Goal: Task Accomplishment & Management: Understand process/instructions

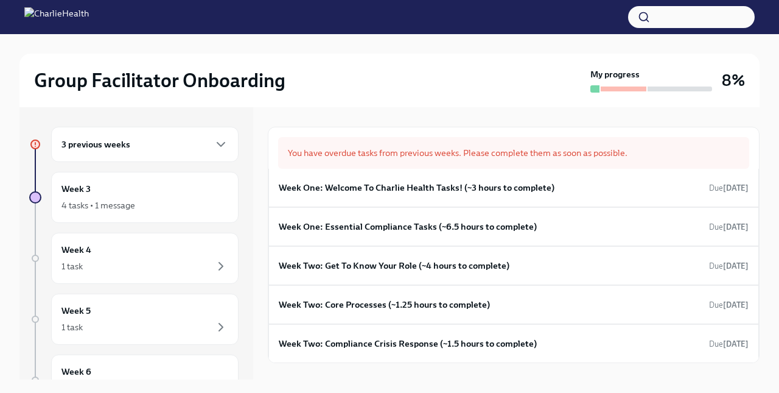
click at [143, 139] on div "3 previous weeks" at bounding box center [144, 144] width 167 height 15
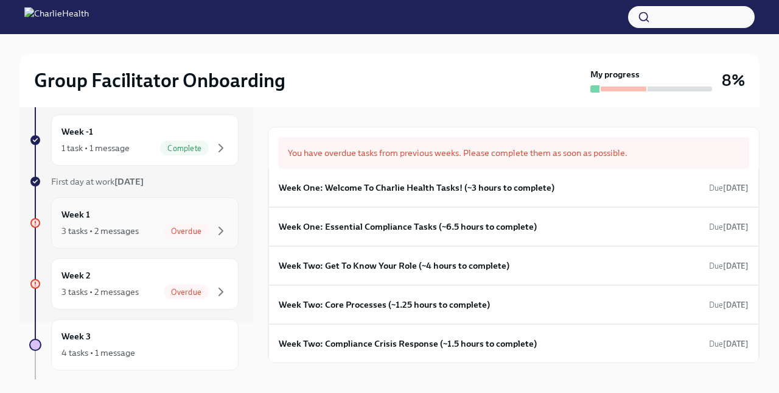
scroll to position [62, 0]
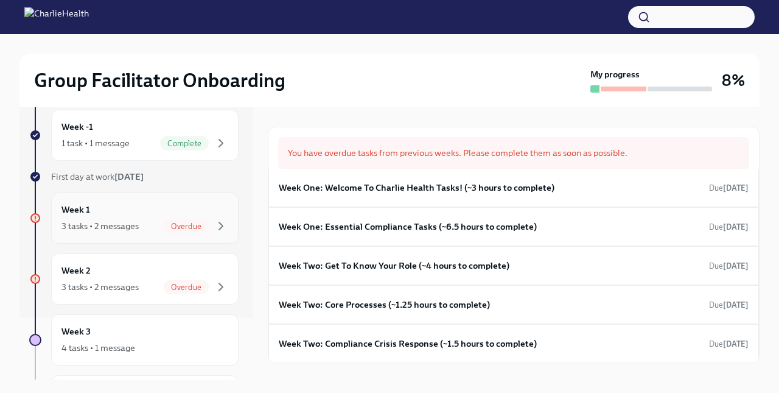
click at [96, 224] on div "3 tasks • 2 messages" at bounding box center [99, 226] width 77 height 12
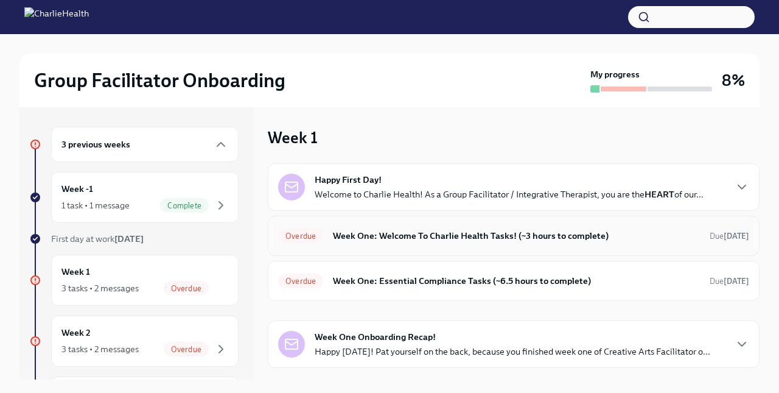
click at [340, 240] on h6 "Week One: Welcome To Charlie Health Tasks! (~3 hours to complete)" at bounding box center [516, 235] width 367 height 13
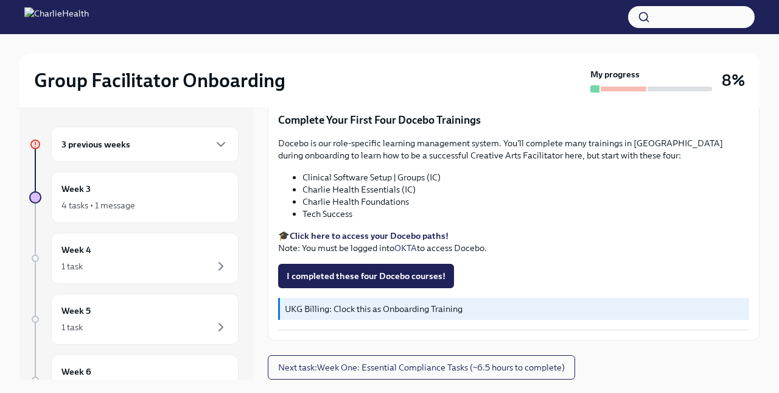
scroll to position [21, 0]
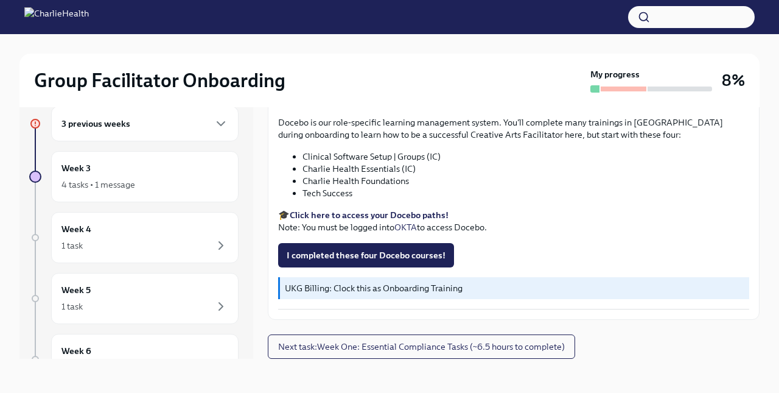
click at [101, 135] on div "3 previous weeks" at bounding box center [144, 123] width 187 height 35
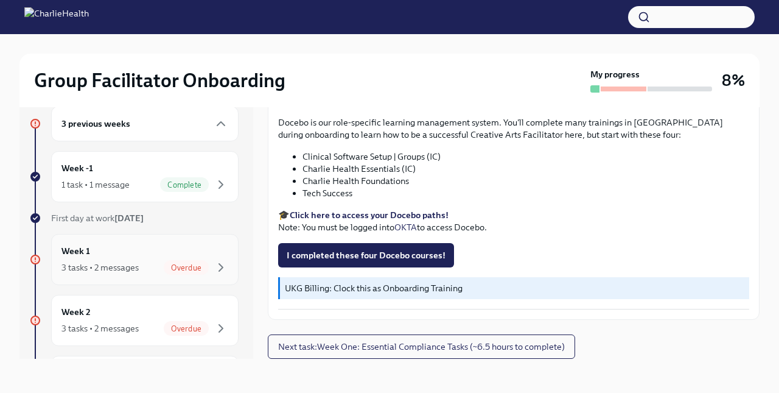
click at [107, 276] on div "Week 1 3 tasks • 2 messages Overdue" at bounding box center [144, 259] width 187 height 51
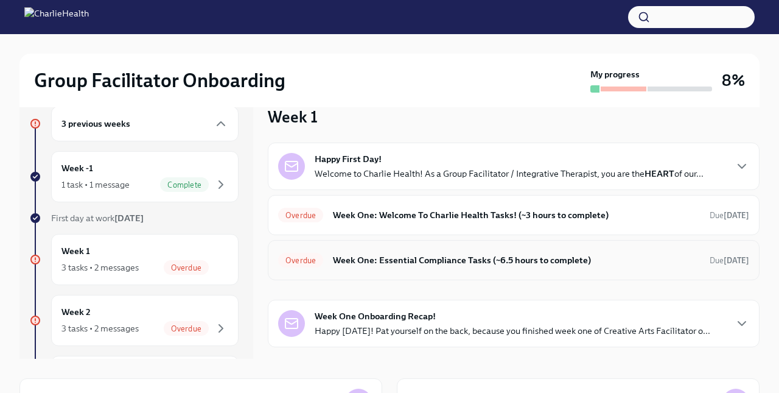
scroll to position [26, 0]
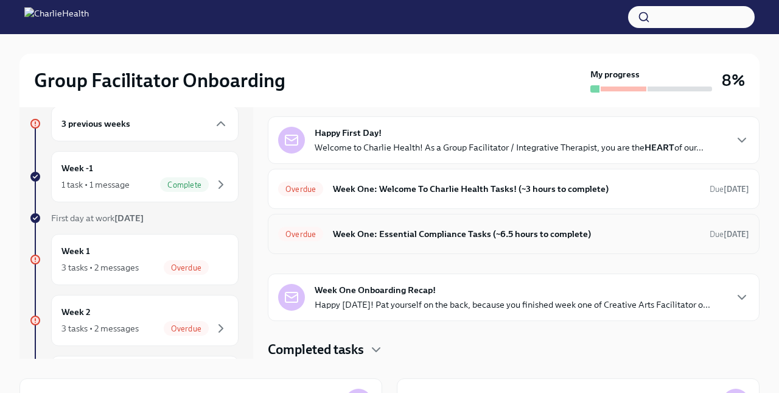
click at [353, 233] on h6 "Week One: Essential Compliance Tasks (~6.5 hours to complete)" at bounding box center [516, 233] width 367 height 13
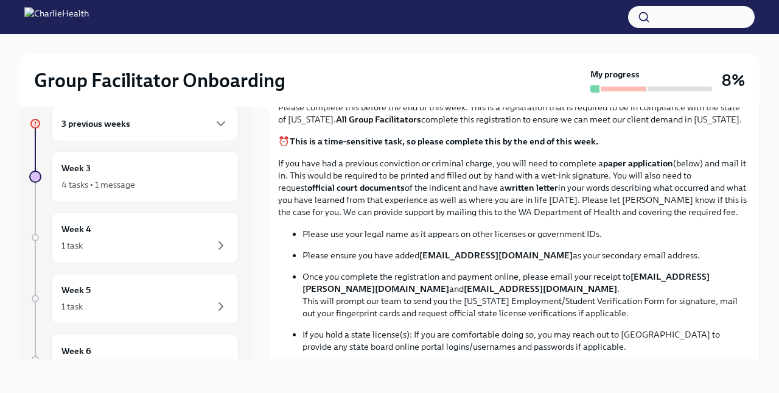
scroll to position [523, 0]
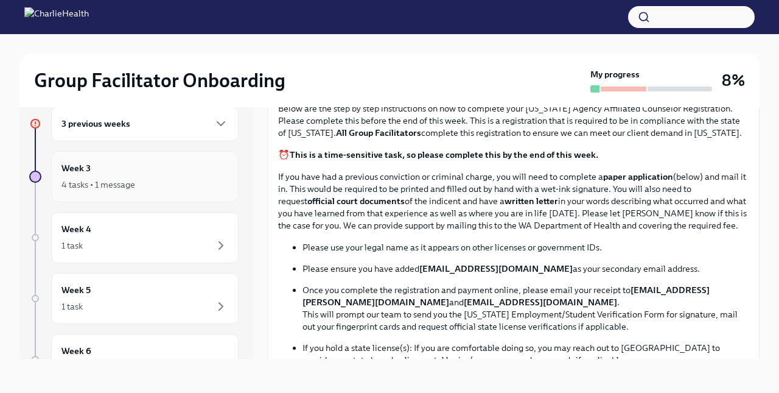
click at [85, 173] on h6 "Week 3" at bounding box center [75, 167] width 29 height 13
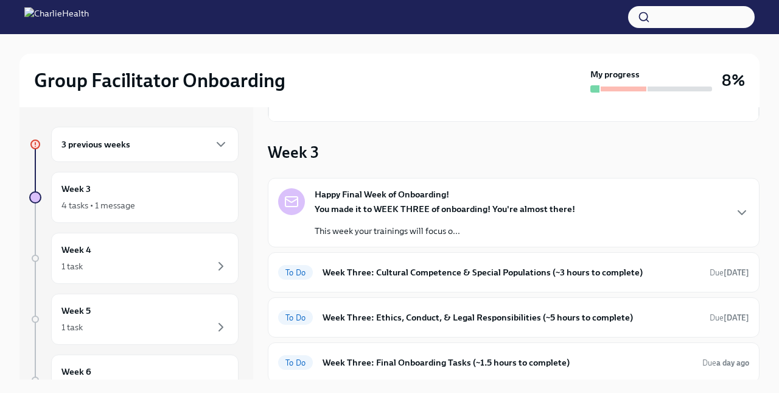
click at [116, 144] on h6 "3 previous weeks" at bounding box center [95, 144] width 69 height 13
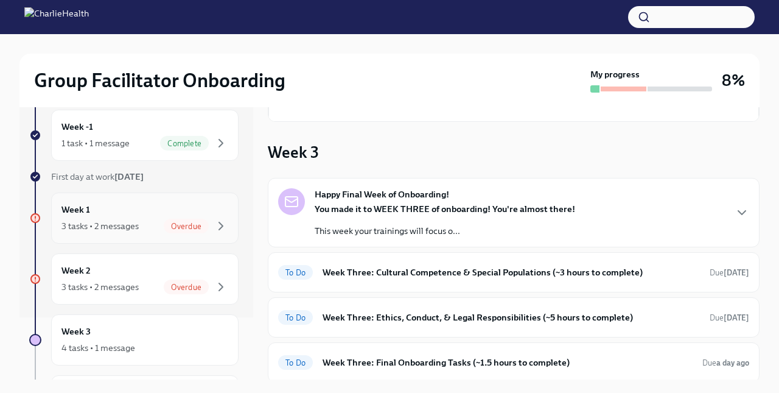
scroll to position [67, 0]
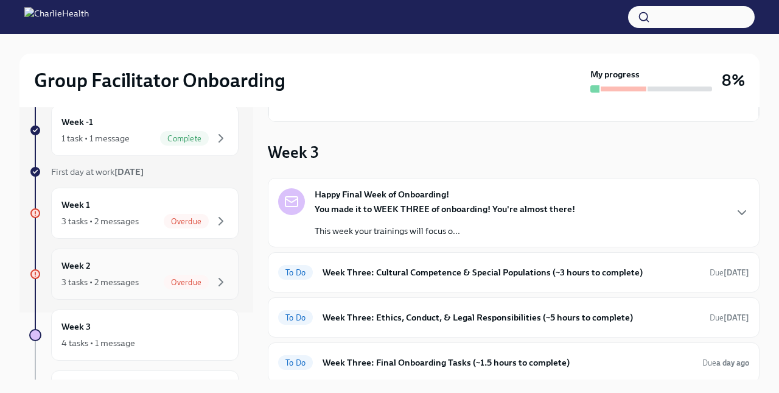
click at [95, 283] on div "3 tasks • 2 messages" at bounding box center [99, 282] width 77 height 12
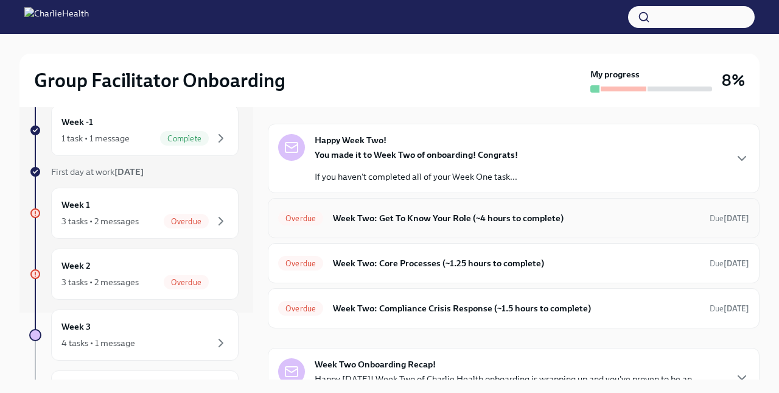
scroll to position [39, 0]
click at [405, 229] on div "Overdue Week Two: Get To Know Your Role (~4 hours to complete) Due [DATE]" at bounding box center [514, 218] width 492 height 40
click at [385, 223] on h6 "Week Two: Get To Know Your Role (~4 hours to complete)" at bounding box center [516, 218] width 367 height 13
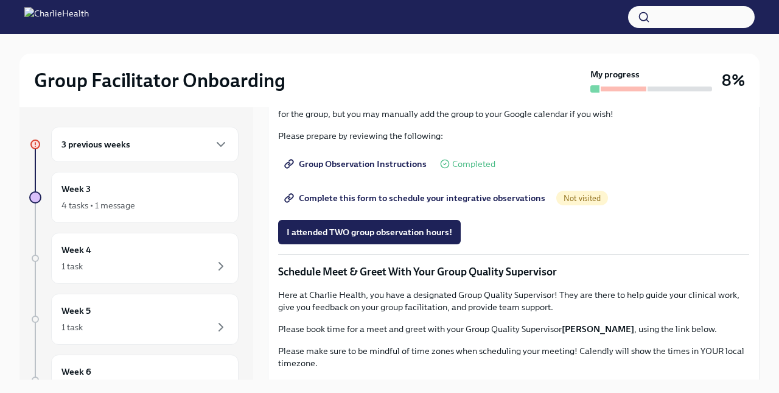
scroll to position [699, 0]
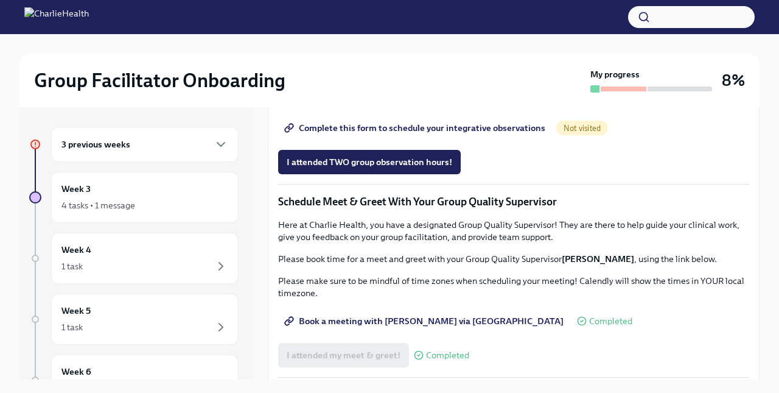
scroll to position [767, 0]
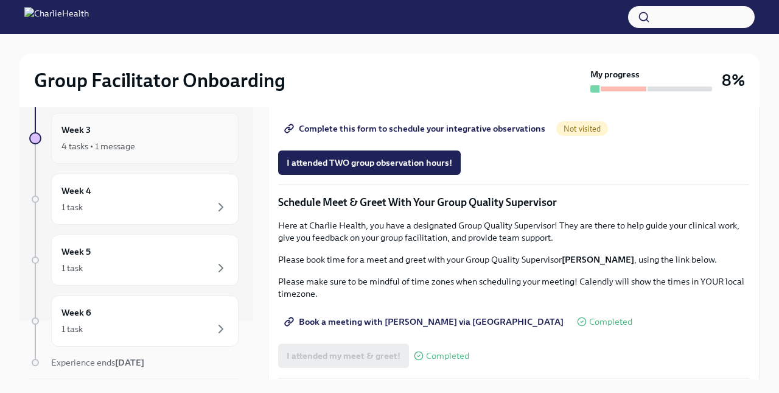
scroll to position [64, 0]
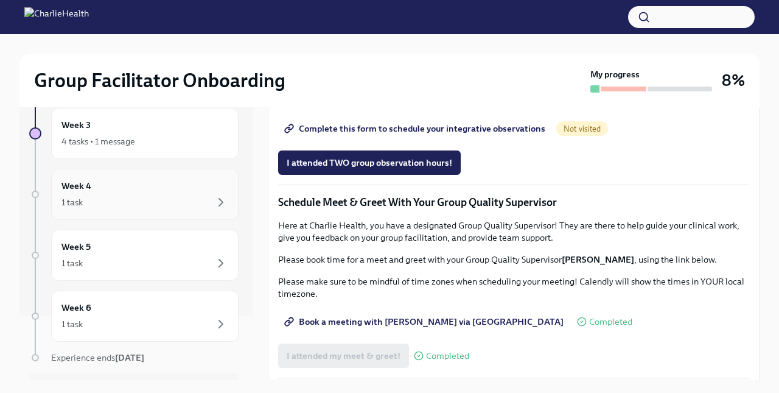
click at [167, 197] on div "1 task" at bounding box center [144, 202] width 167 height 15
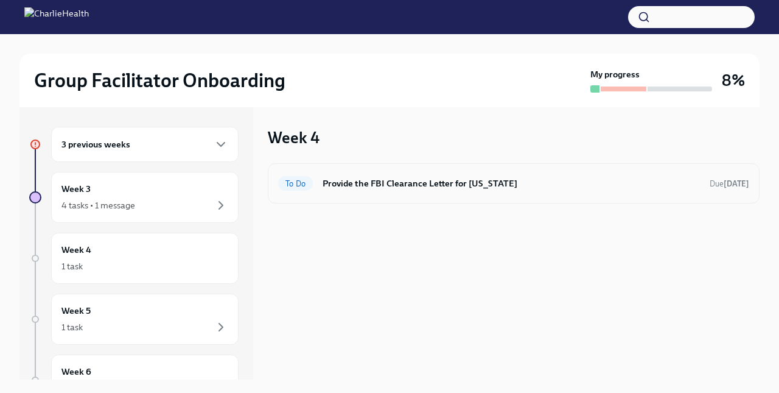
click at [404, 186] on h6 "Provide the FBI Clearance Letter for [US_STATE]" at bounding box center [511, 183] width 377 height 13
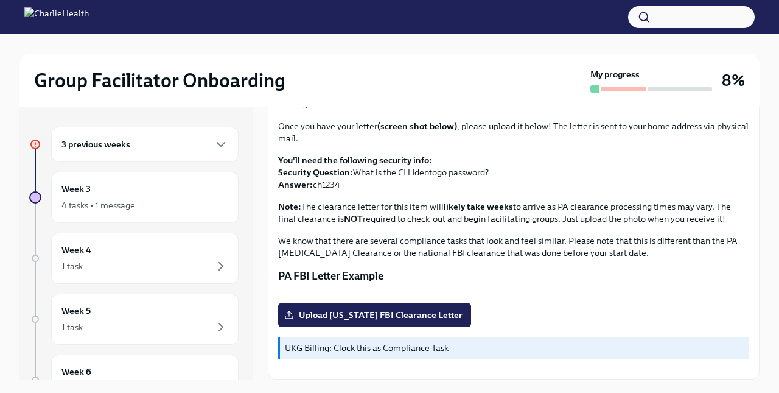
scroll to position [261, 0]
click at [129, 269] on div "1 task" at bounding box center [144, 266] width 167 height 15
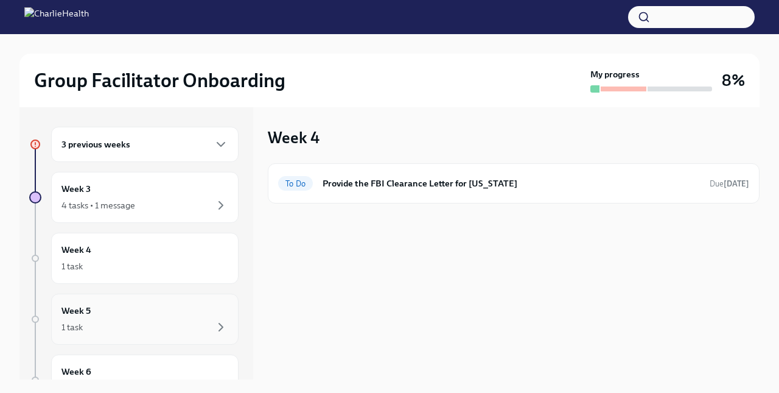
click at [144, 321] on div "1 task" at bounding box center [144, 327] width 167 height 15
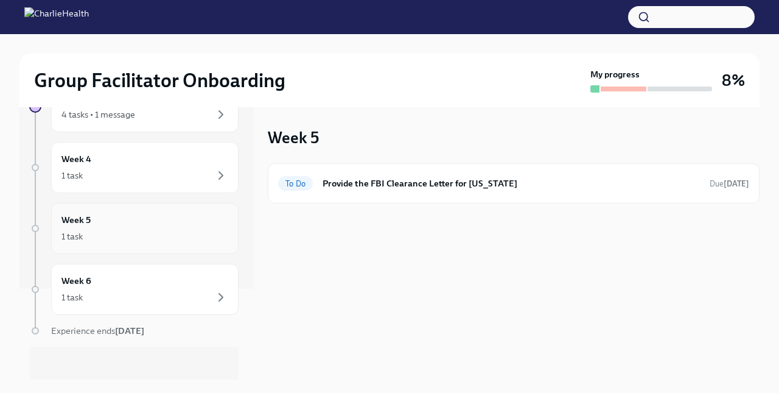
scroll to position [97, 0]
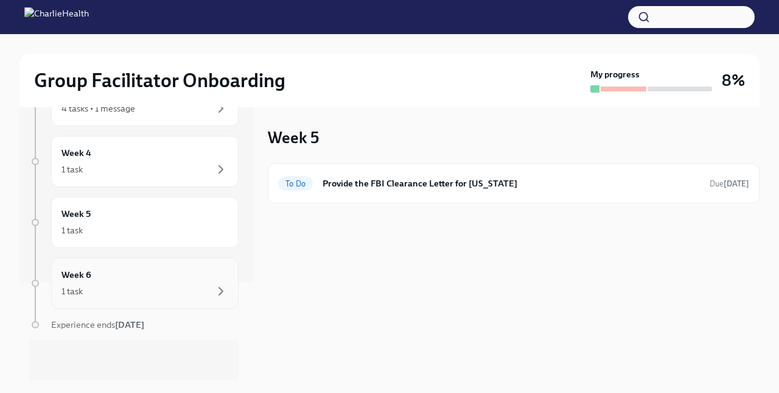
click at [136, 268] on div "Week 6 1 task" at bounding box center [144, 283] width 167 height 30
click at [135, 278] on div "Week 6 1 task" at bounding box center [144, 283] width 167 height 30
click at [134, 228] on div "1 task" at bounding box center [144, 230] width 167 height 15
click at [130, 284] on div "1 task" at bounding box center [144, 291] width 167 height 15
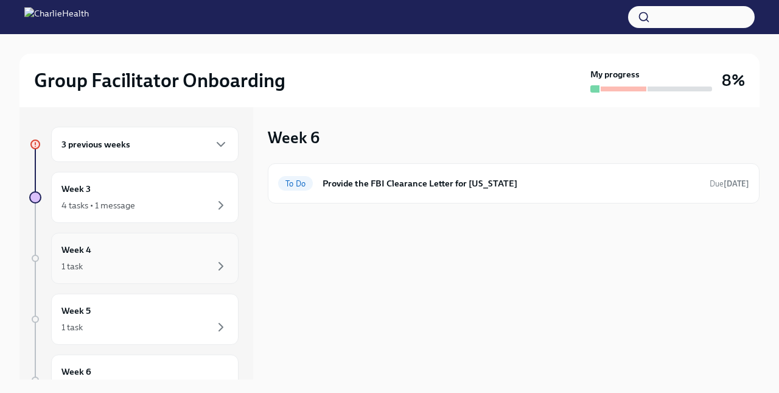
click at [75, 256] on h6 "Week 4" at bounding box center [76, 249] width 30 height 13
click at [79, 208] on div "4 tasks • 1 message" at bounding box center [98, 205] width 74 height 12
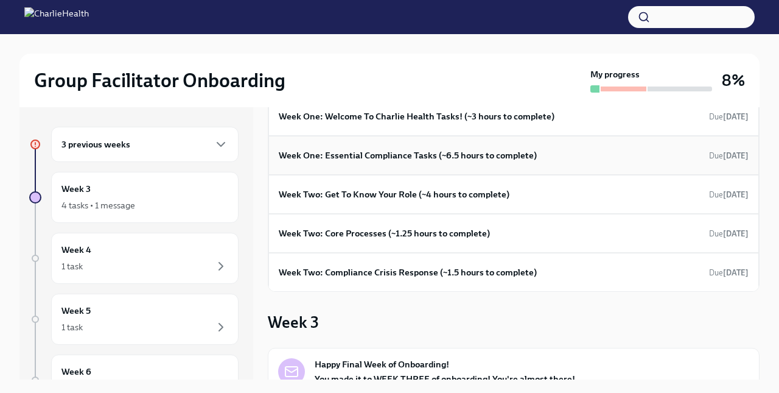
scroll to position [71, 0]
click at [428, 202] on div "Week Two: Get To Know Your Role (~4 hours to complete) Due [DATE]" at bounding box center [514, 195] width 470 height 18
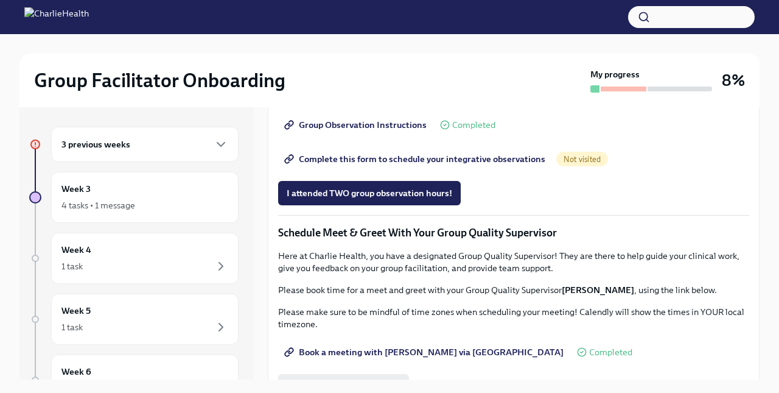
scroll to position [721, 0]
